Goal: Find specific page/section: Find specific page/section

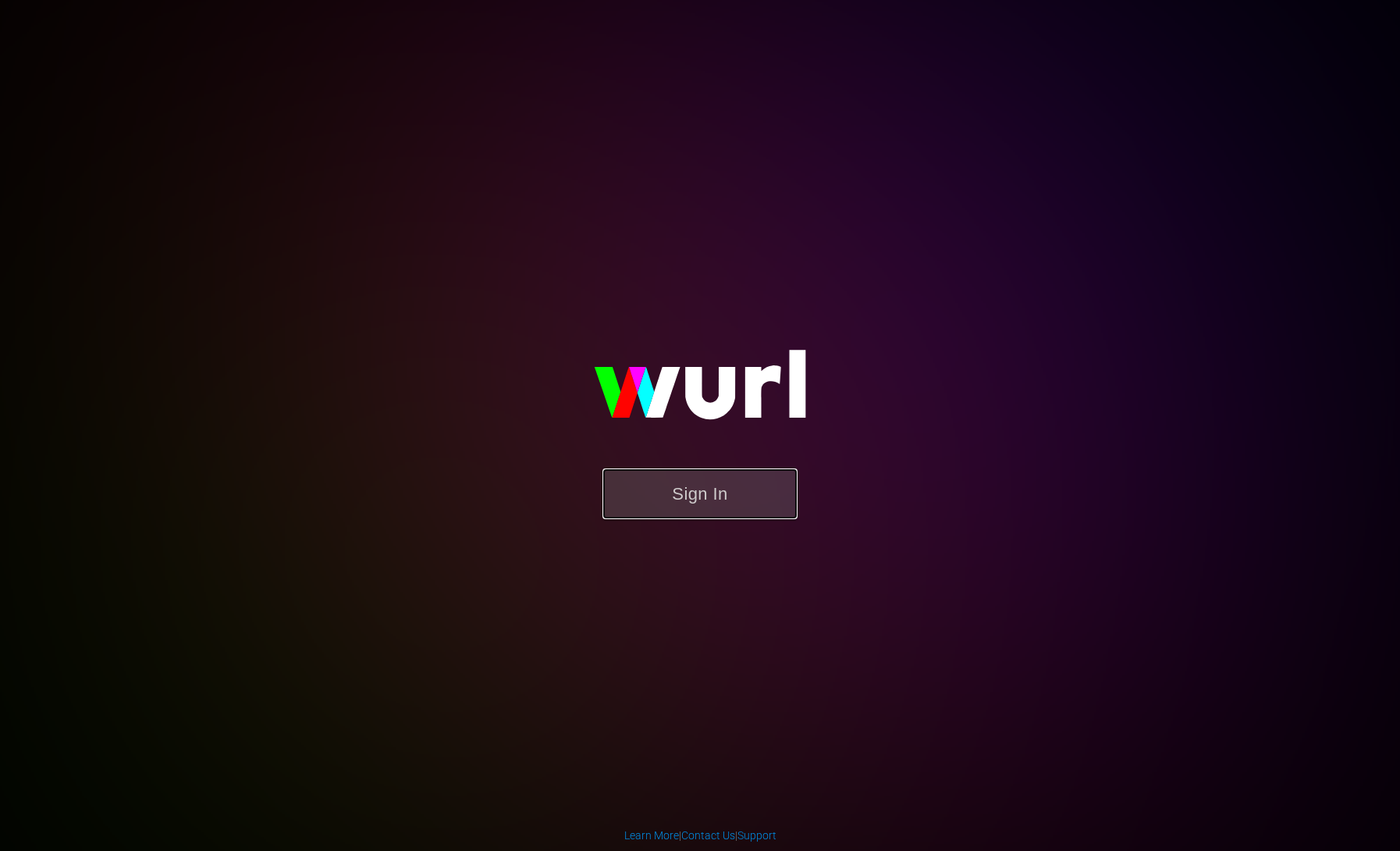
click at [719, 485] on button "Sign In" at bounding box center [700, 494] width 195 height 51
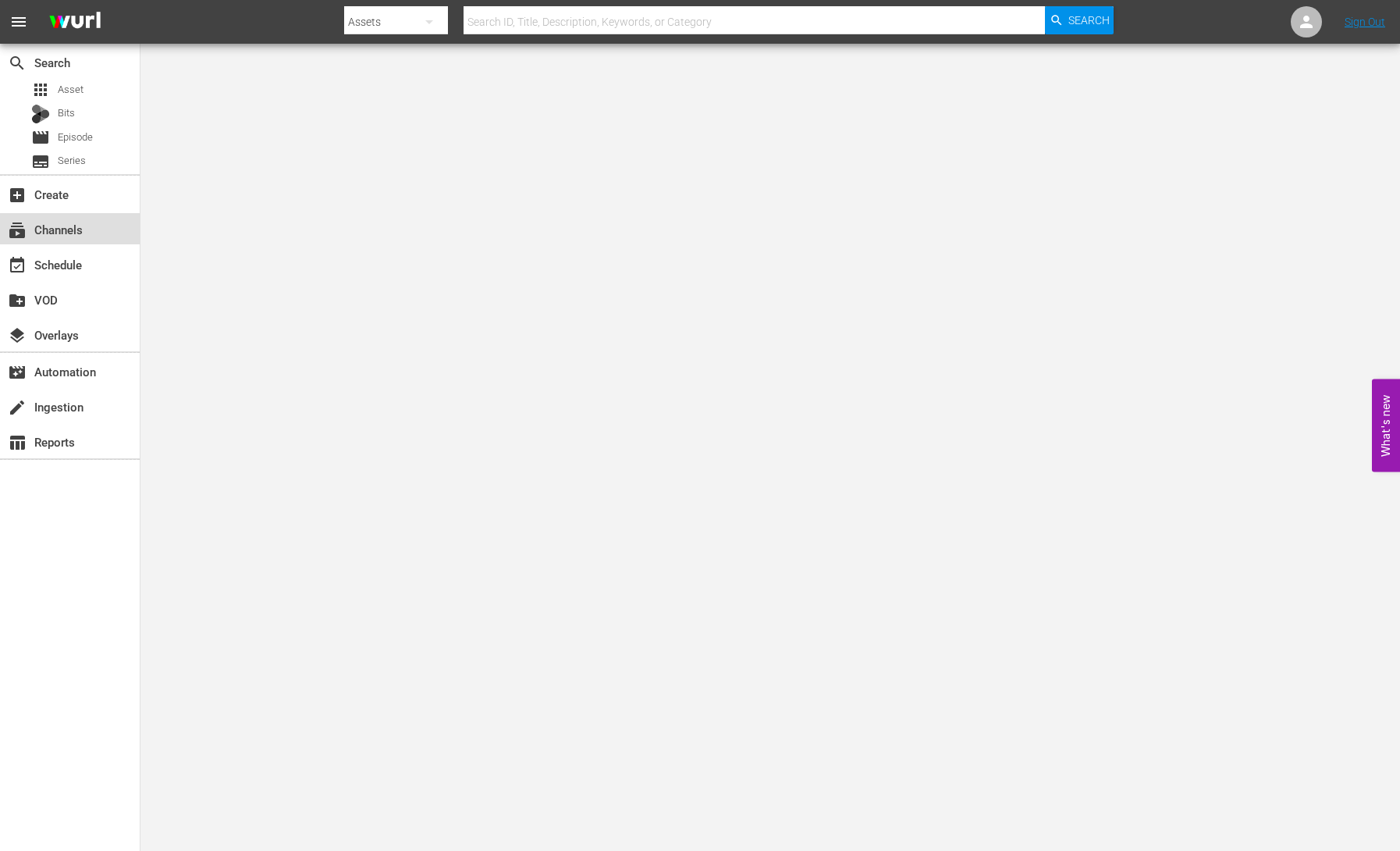
click at [89, 233] on div "subscriptions Channels" at bounding box center [69, 229] width 140 height 31
